Goal: Transaction & Acquisition: Purchase product/service

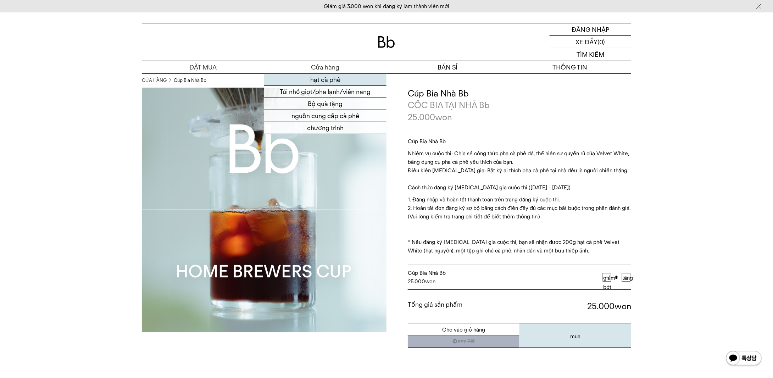
click at [329, 78] on font "hạt cà phê" at bounding box center [325, 79] width 30 height 7
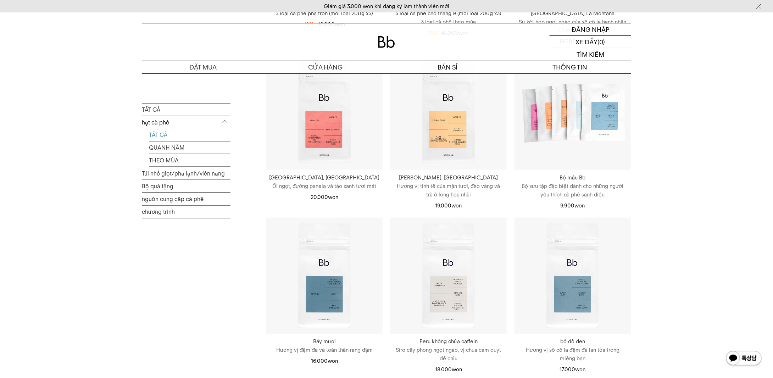
scroll to position [603, 0]
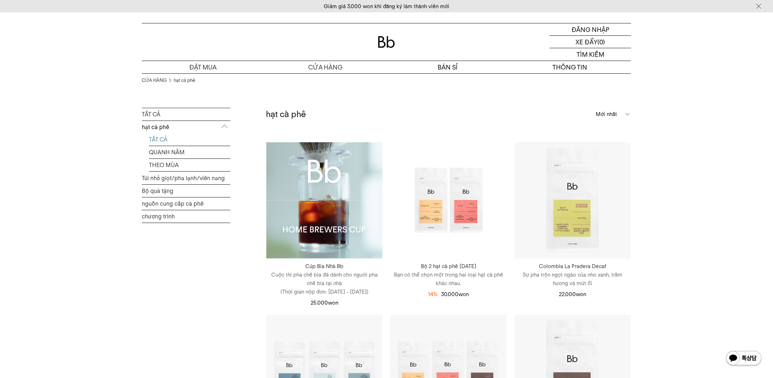
scroll to position [213, 0]
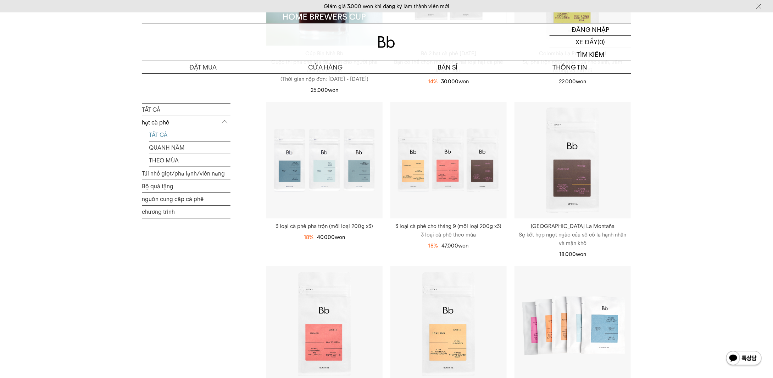
click at [569, 227] on font "[GEOGRAPHIC_DATA] La Montaña" at bounding box center [573, 226] width 84 height 6
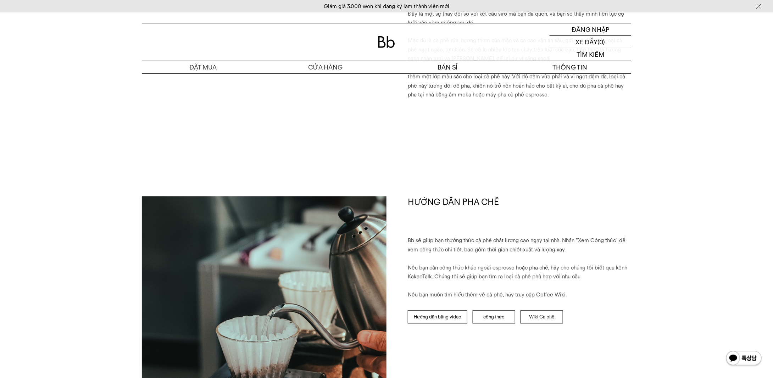
scroll to position [674, 0]
